Goal: Transaction & Acquisition: Subscribe to service/newsletter

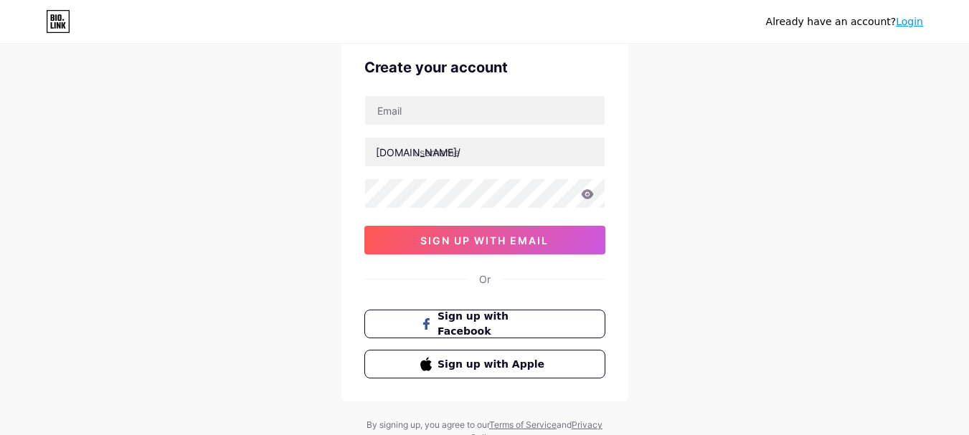
scroll to position [113, 0]
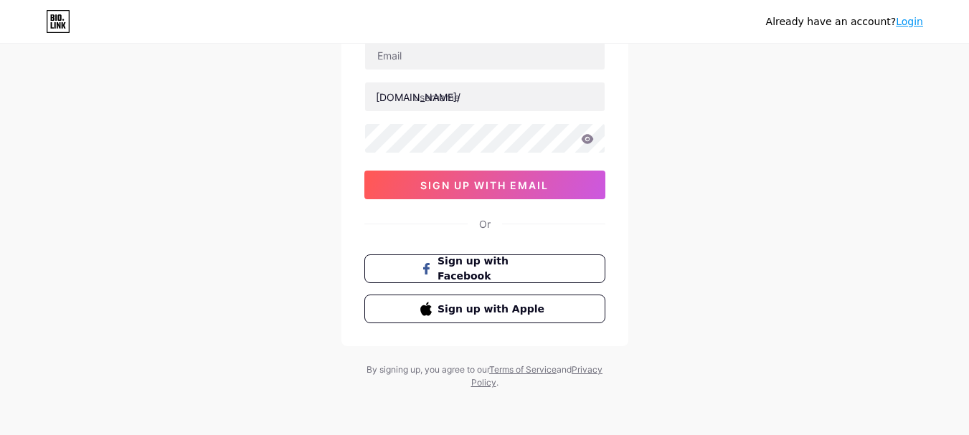
click at [399, 70] on div at bounding box center [484, 55] width 241 height 30
click at [405, 47] on input "text" at bounding box center [485, 55] width 240 height 29
paste input "[PERSON_NAME][EMAIL_ADDRESS][DOMAIN_NAME]"
type input "[PERSON_NAME][EMAIL_ADDRESS][DOMAIN_NAME]"
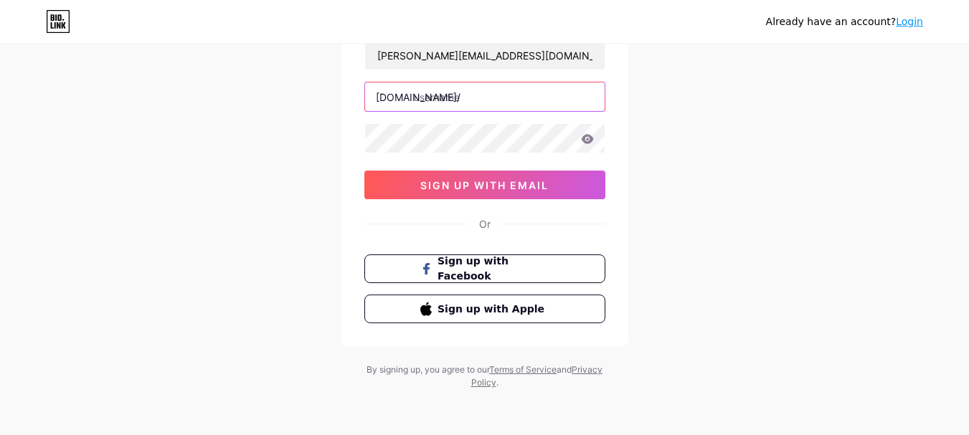
click at [468, 93] on input "text" at bounding box center [485, 96] width 240 height 29
paste input "consumermains"
type input "consumermains"
drag, startPoint x: 443, startPoint y: 167, endPoint x: 453, endPoint y: 202, distance: 35.7
click at [443, 168] on div "[PERSON_NAME][EMAIL_ADDRESS][DOMAIN_NAME] [DOMAIN_NAME]/ consumermains 0cAFcWeA…" at bounding box center [484, 119] width 241 height 159
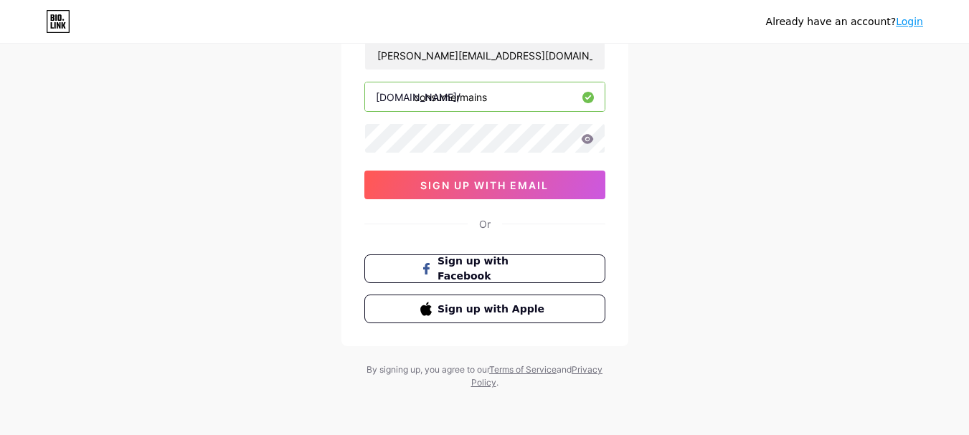
click at [453, 202] on div "Create your account [PERSON_NAME][EMAIL_ADDRESS][DOMAIN_NAME] [DOMAIN_NAME]/ co…" at bounding box center [484, 162] width 287 height 368
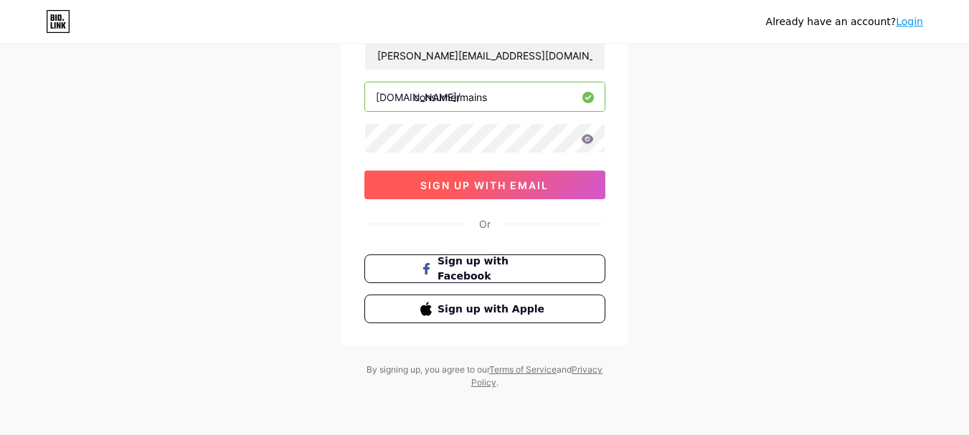
click at [453, 176] on button "sign up with email" at bounding box center [484, 185] width 241 height 29
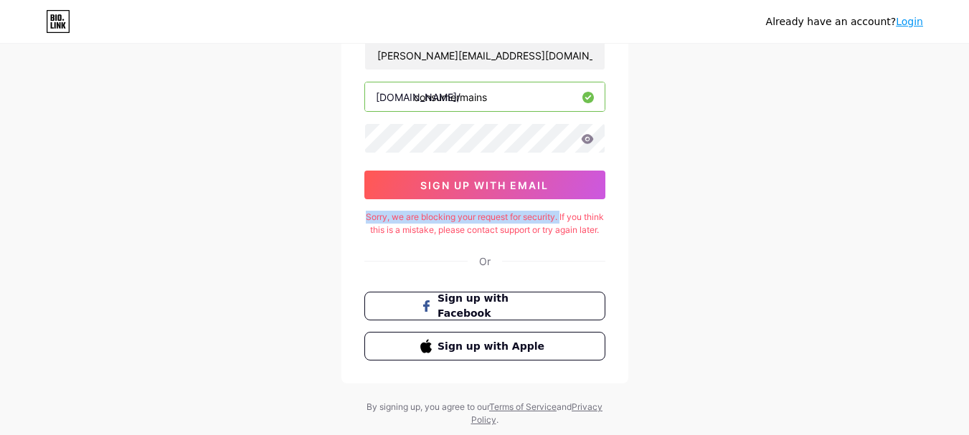
drag, startPoint x: 572, startPoint y: 214, endPoint x: 372, endPoint y: 213, distance: 200.1
click at [372, 213] on div "Sorry, we are blocking your request for security. If you think this is a mistak…" at bounding box center [484, 224] width 241 height 26
copy div "Sorry, we are blocking your request for security."
